Goal: Task Accomplishment & Management: Manage account settings

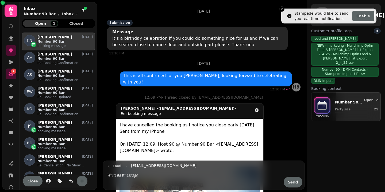
scroll to position [155, 74]
click at [12, 13] on icon at bounding box center [11, 11] width 4 height 9
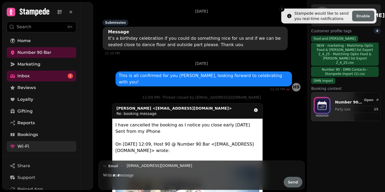
click at [29, 147] on link "Wi-Fi" at bounding box center [42, 146] width 70 height 11
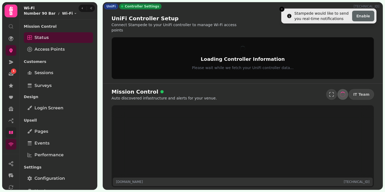
click at [11, 130] on icon at bounding box center [10, 132] width 5 height 5
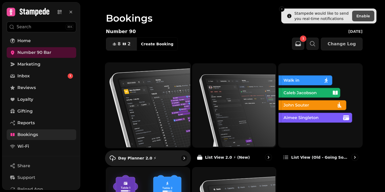
click at [109, 107] on img at bounding box center [147, 104] width 85 height 85
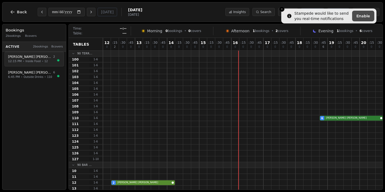
click at [47, 59] on div "[PERSON_NAME] 2" at bounding box center [31, 57] width 47 height 5
select select "****"
select select "*"
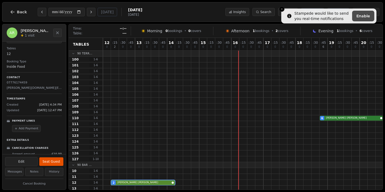
scroll to position [50, 0]
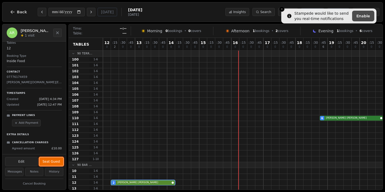
click at [56, 159] on button "Seat Guest" at bounding box center [51, 162] width 24 height 9
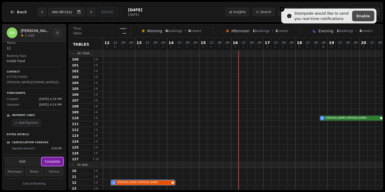
click at [51, 162] on button "Complete" at bounding box center [52, 162] width 22 height 9
select select "********"
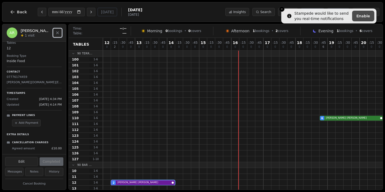
click at [57, 31] on icon "Close" at bounding box center [57, 33] width 4 height 4
